Goal: Find specific page/section: Find specific page/section

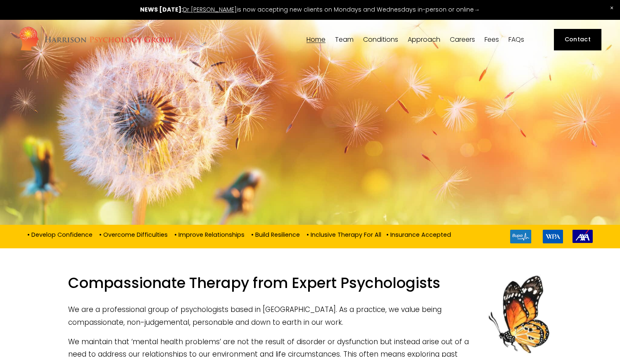
click at [492, 38] on link "Fees" at bounding box center [492, 40] width 14 height 8
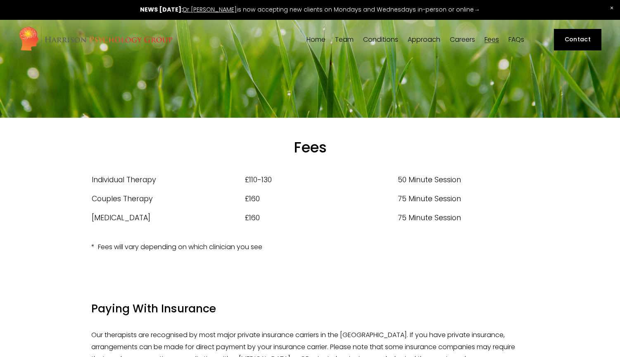
click at [0, 0] on span "[PERSON_NAME]" at bounding box center [0, 0] width 0 height 0
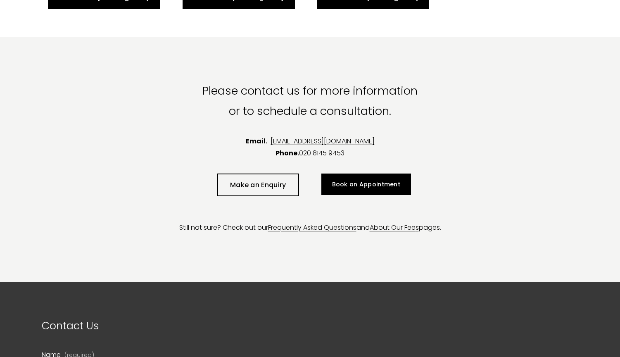
scroll to position [2067, 0]
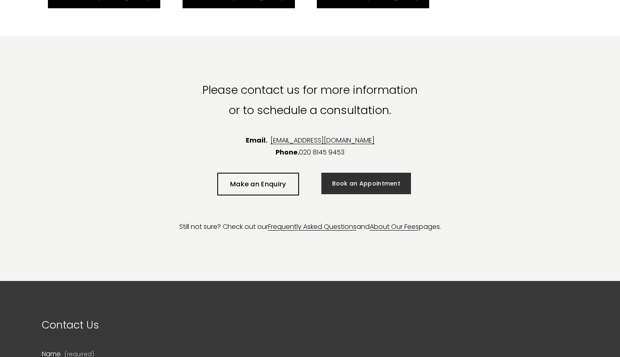
click at [358, 177] on link "Book an Appointment" at bounding box center [366, 183] width 90 height 21
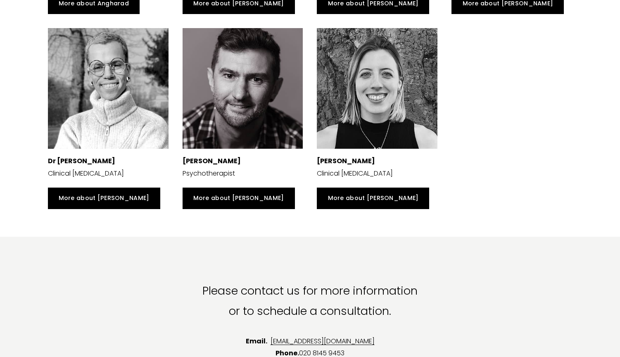
scroll to position [1578, 0]
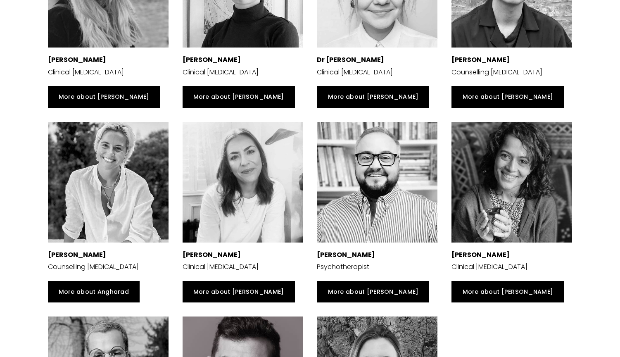
click at [234, 171] on div at bounding box center [243, 182] width 121 height 121
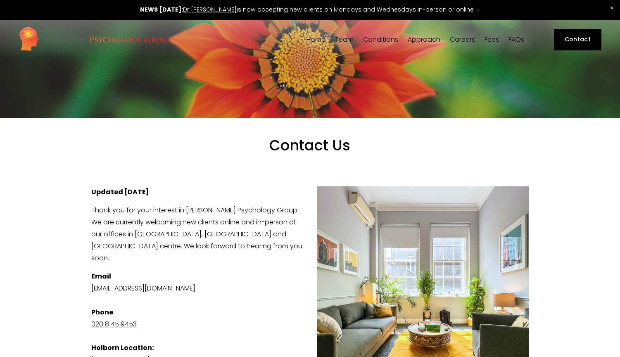
click at [0, 0] on span "Sex & Intimacy Issues" at bounding box center [0, 0] width 0 height 0
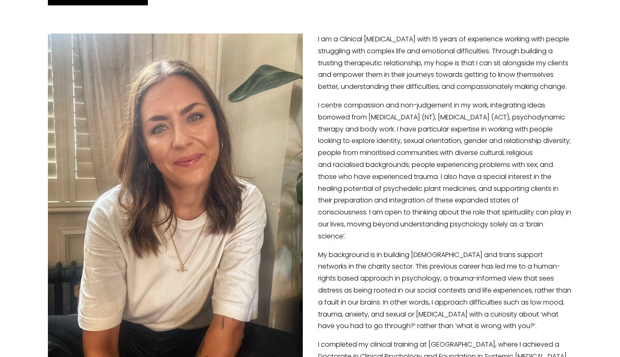
scroll to position [175, 0]
